Goal: Information Seeking & Learning: Learn about a topic

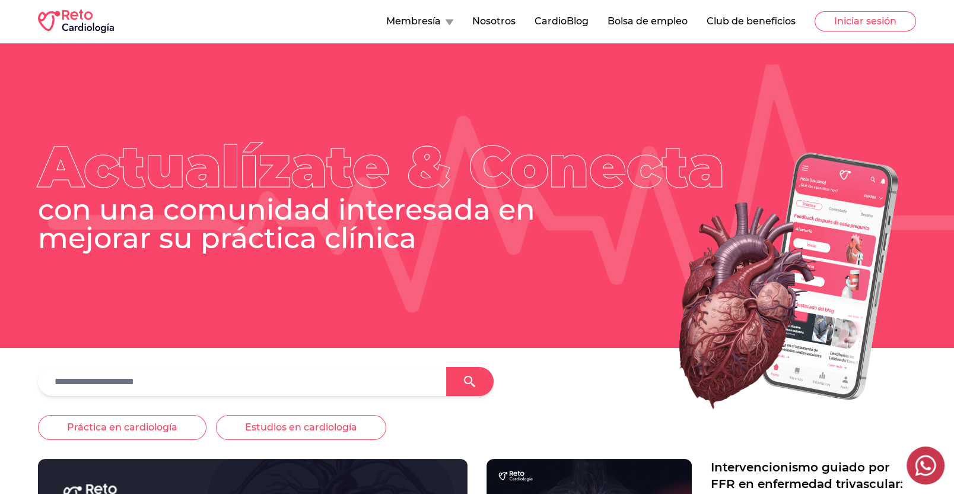
click at [442, 26] on button "Membresía" at bounding box center [419, 21] width 67 height 14
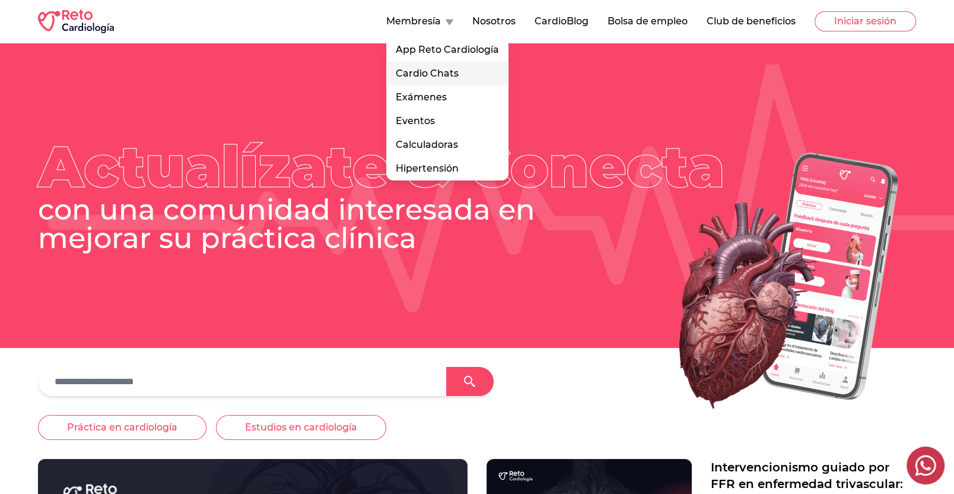
click at [446, 71] on link "Cardio Chats" at bounding box center [447, 74] width 122 height 24
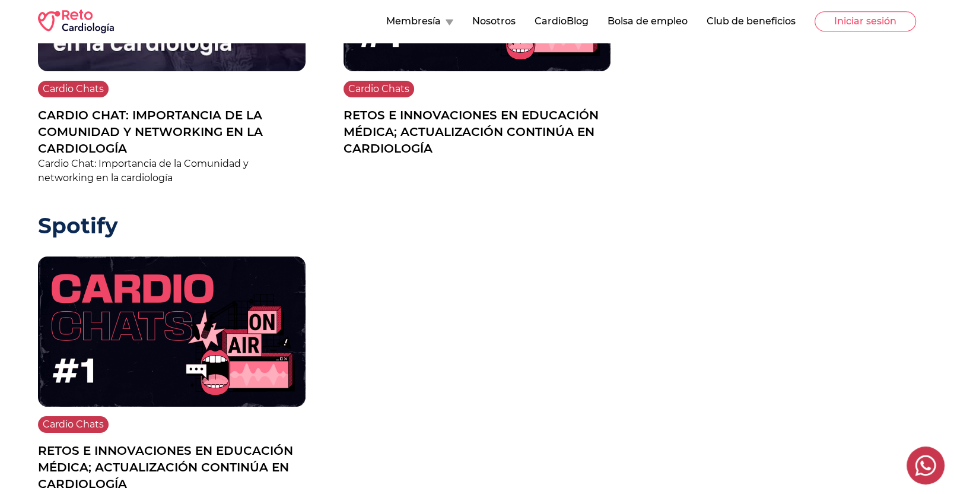
scroll to position [762, 0]
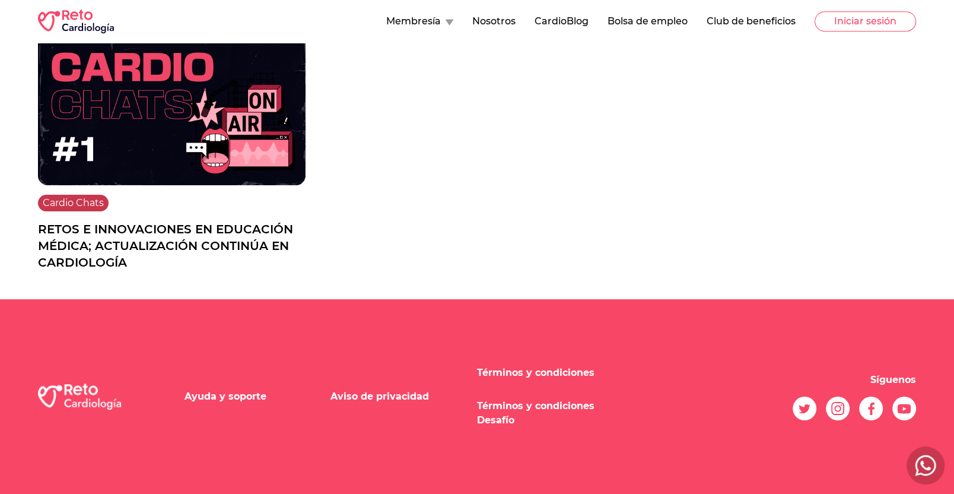
click at [254, 205] on div "Cardio Chats" at bounding box center [172, 203] width 268 height 17
click at [263, 181] on img at bounding box center [172, 110] width 268 height 150
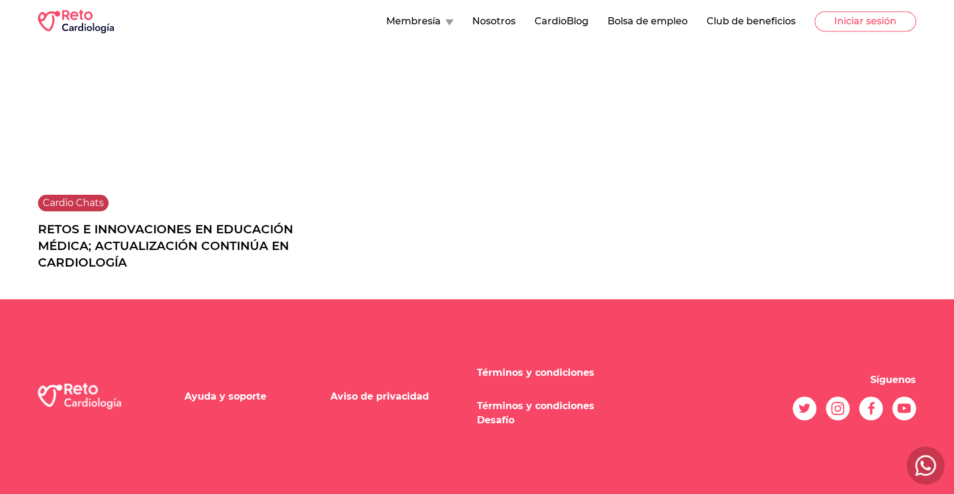
click at [217, 237] on p "Retos e innovaciones en educación médica; actualización Continúa en cardiología" at bounding box center [172, 246] width 268 height 50
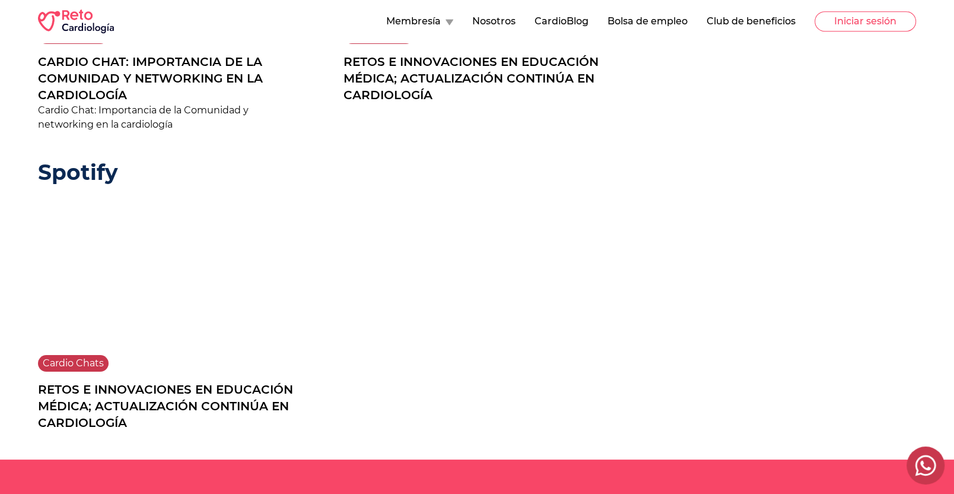
scroll to position [518, 0]
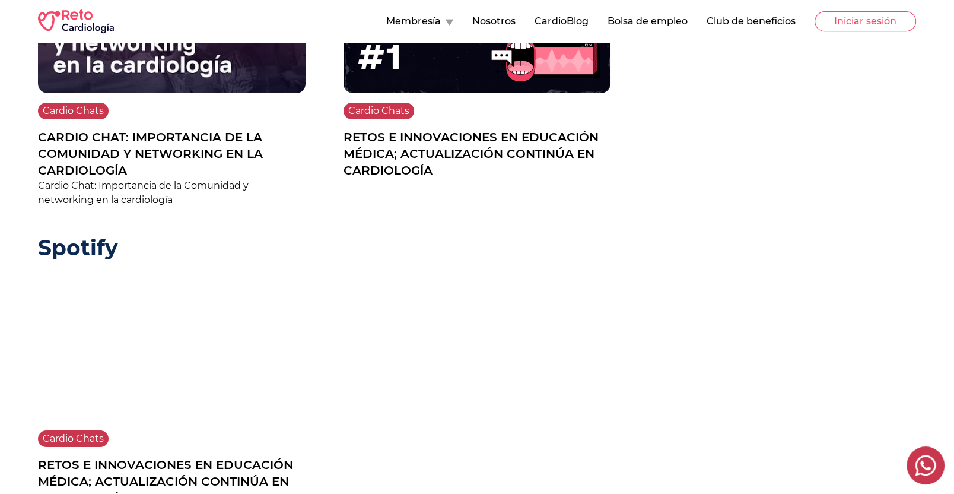
click at [155, 150] on p "Cardio Chat: Importancia de la Comunidad y networking en la cardiología" at bounding box center [172, 154] width 268 height 50
click at [197, 69] on img at bounding box center [172, 17] width 268 height 150
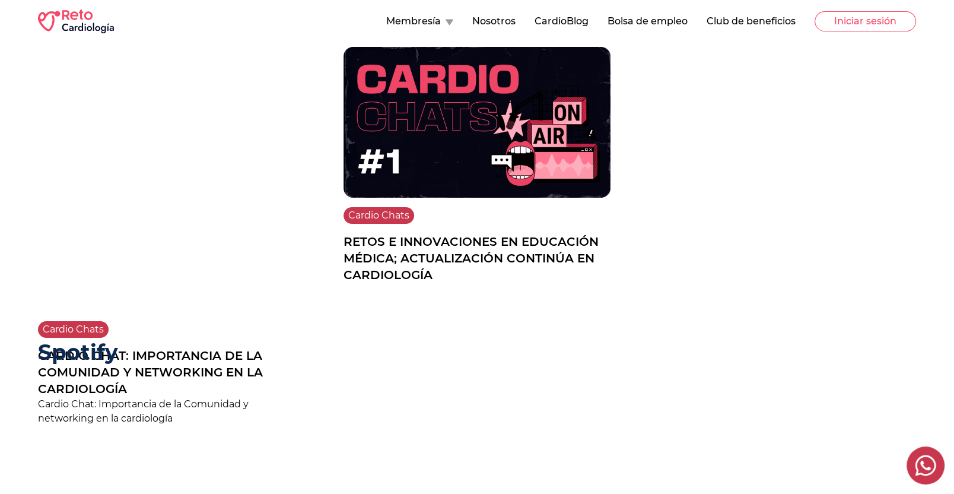
click at [450, 171] on img at bounding box center [478, 122] width 268 height 151
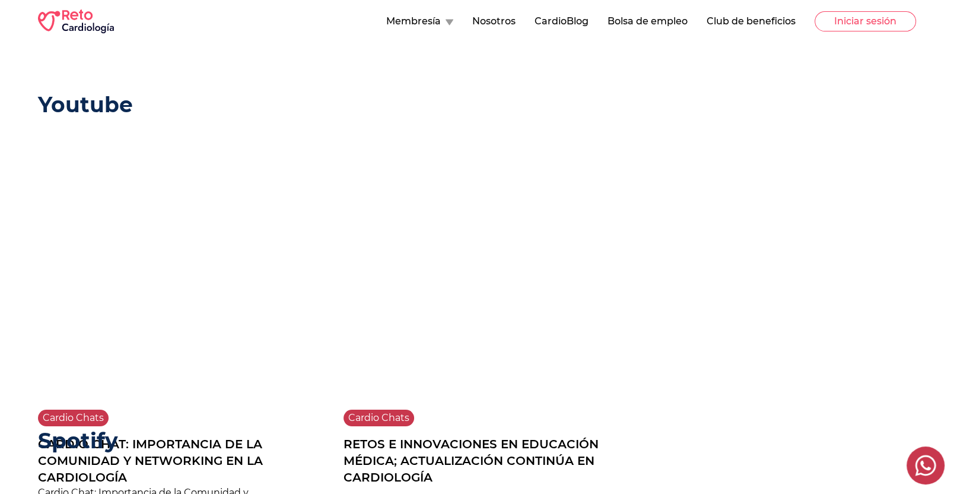
scroll to position [0, 0]
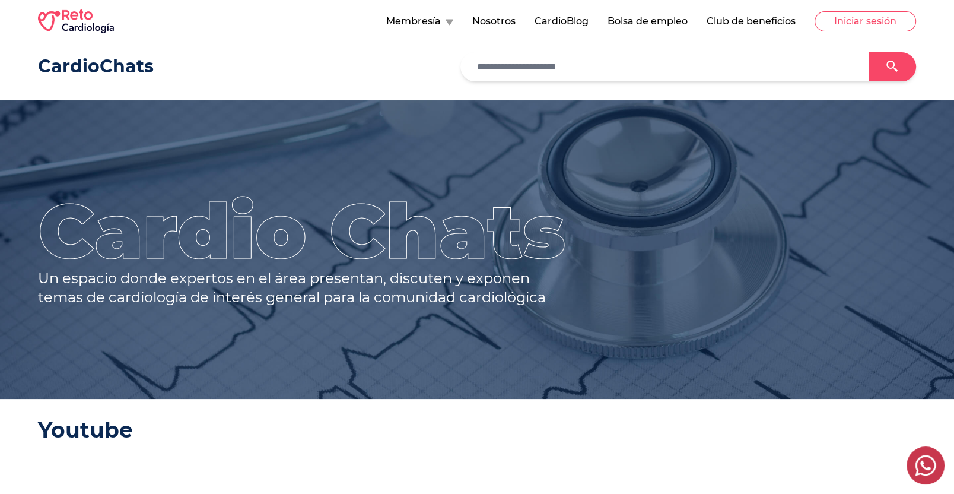
click at [545, 15] on button "CardioBlog" at bounding box center [562, 21] width 54 height 14
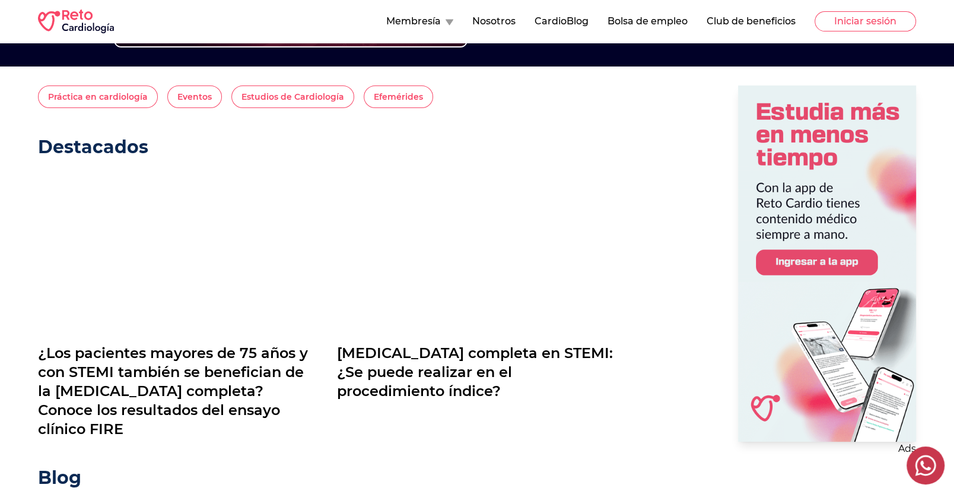
scroll to position [274, 0]
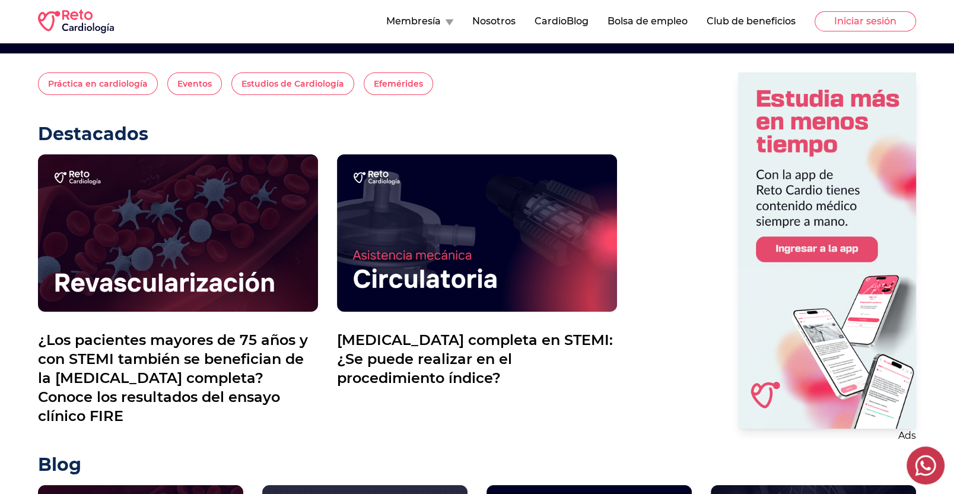
click at [566, 25] on button "CardioBlog" at bounding box center [562, 21] width 54 height 14
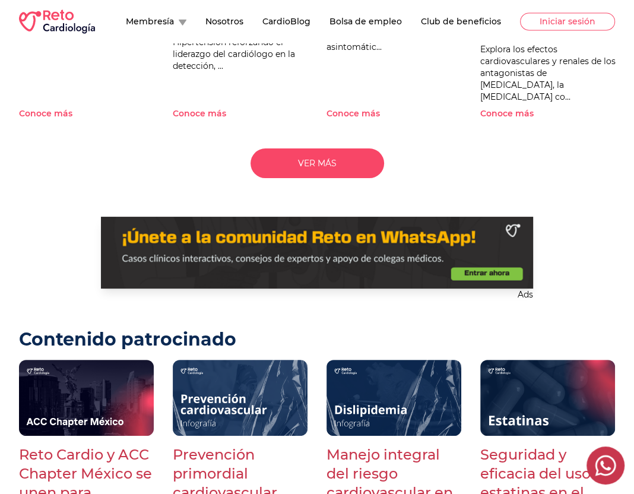
scroll to position [1300, 0]
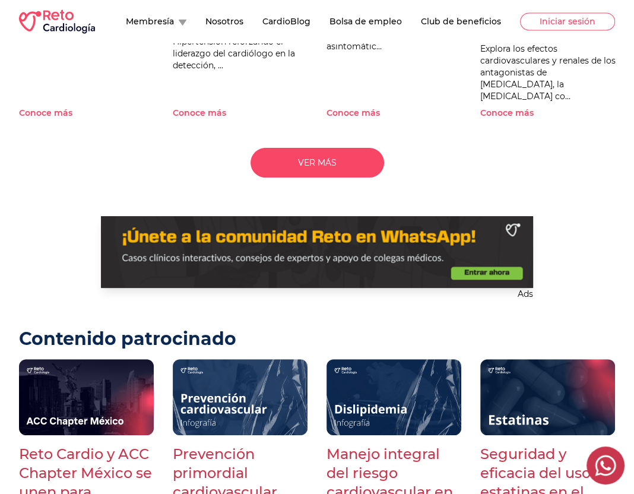
click at [621, 64] on p "Explora los efectos cardiovasculares y renales de los antagonistas de [MEDICAL_…" at bounding box center [551, 72] width 142 height 59
